Goal: Navigation & Orientation: Go to known website

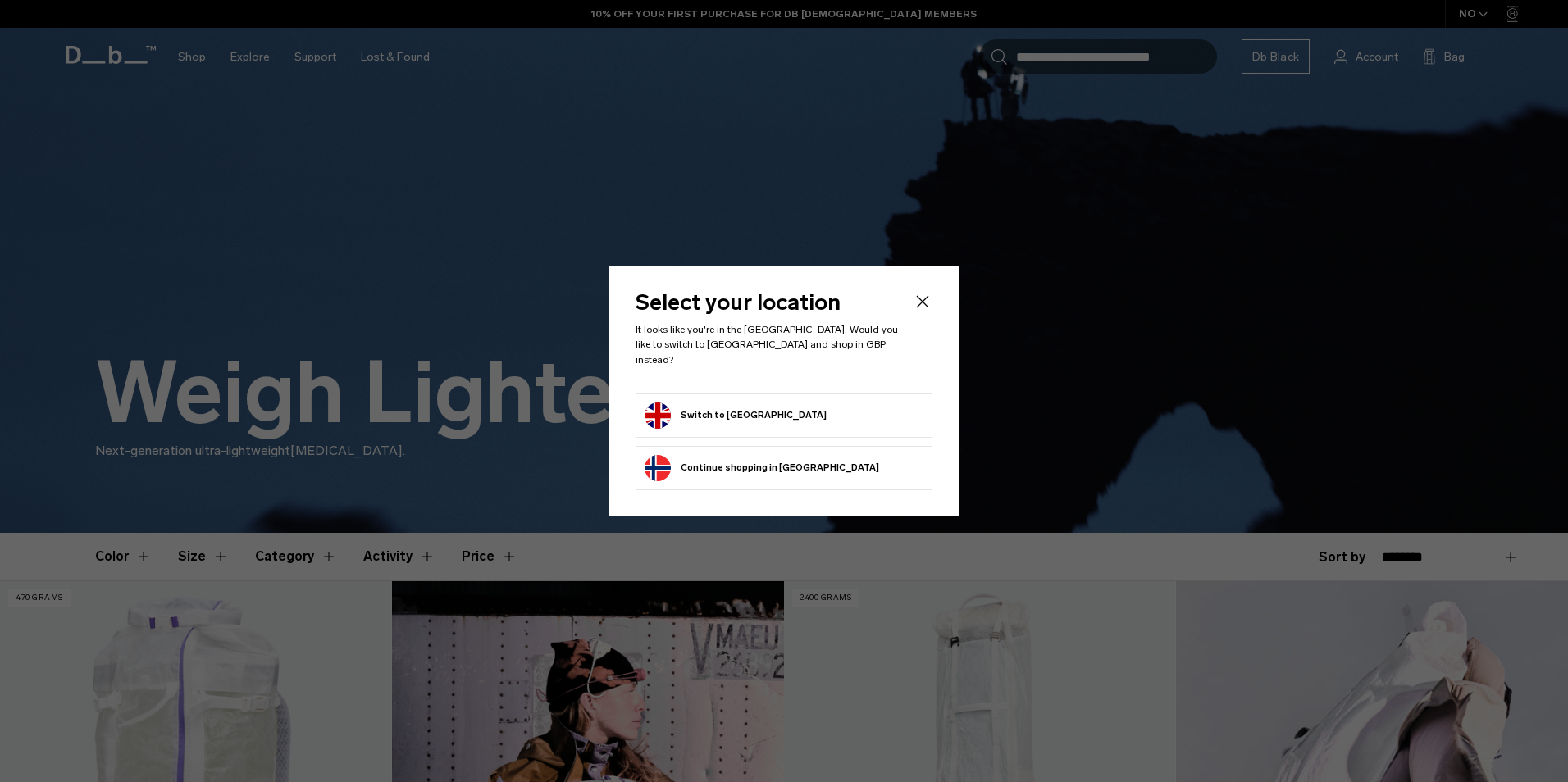
click at [714, 412] on button "Switch to [GEOGRAPHIC_DATA]" at bounding box center [735, 416] width 182 height 26
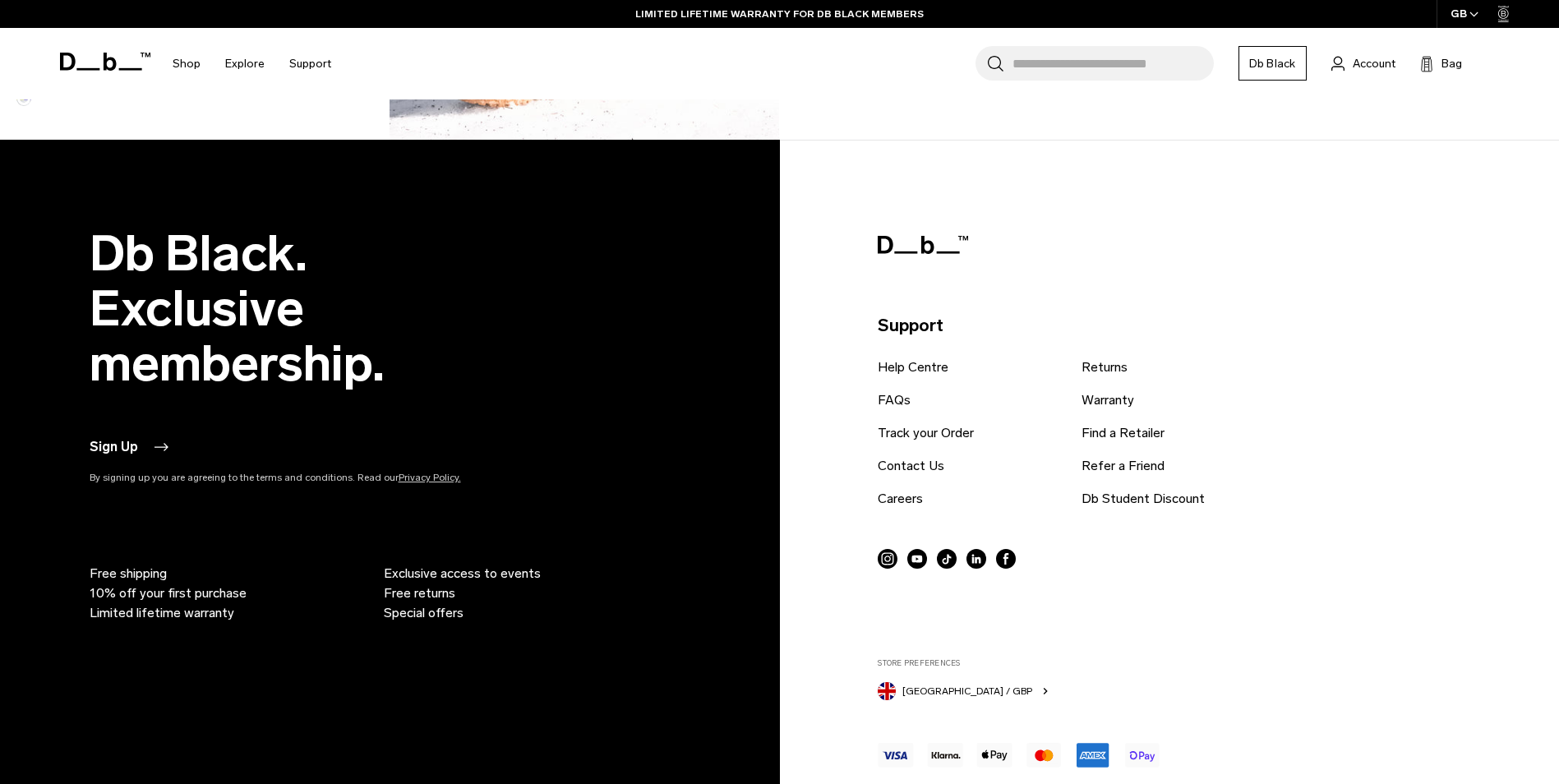
scroll to position [2137, 0]
